Goal: Find contact information: Find contact information

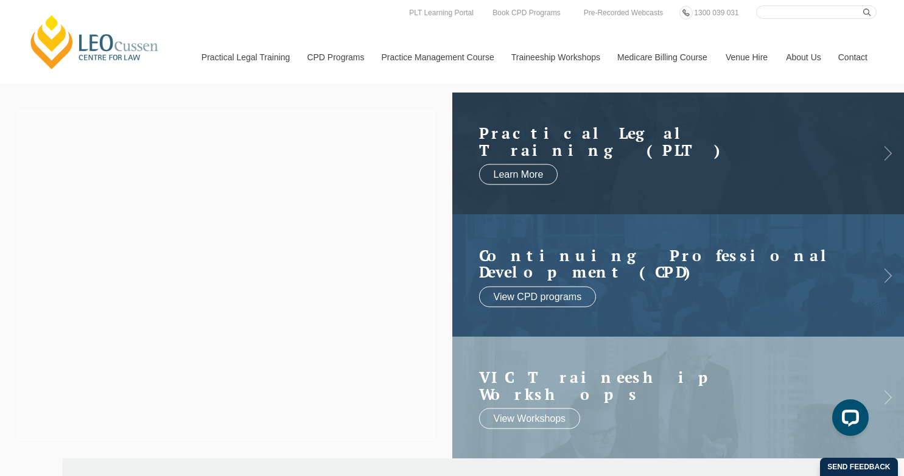
click at [855, 57] on link "Contact" at bounding box center [852, 57] width 47 height 52
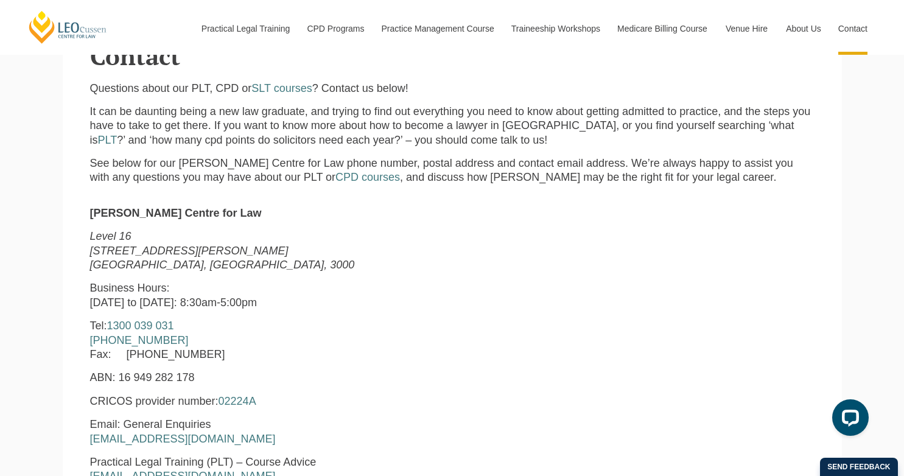
scroll to position [365, 0]
